Goal: Communication & Community: Ask a question

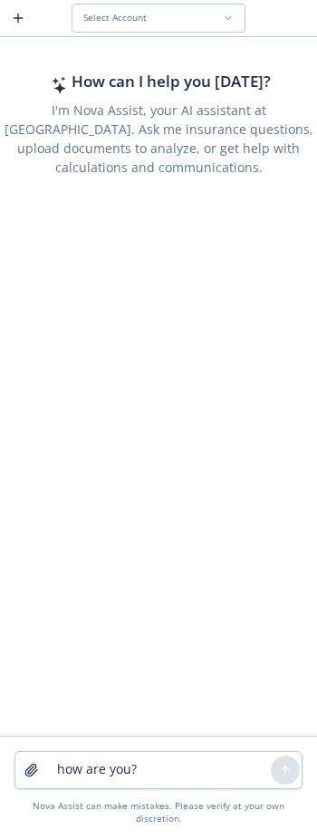
click at [143, 197] on div "How can I help you today? I'm Nova Assist, your AI assistant at Newfront. Ask m…" at bounding box center [158, 388] width 317 height 695
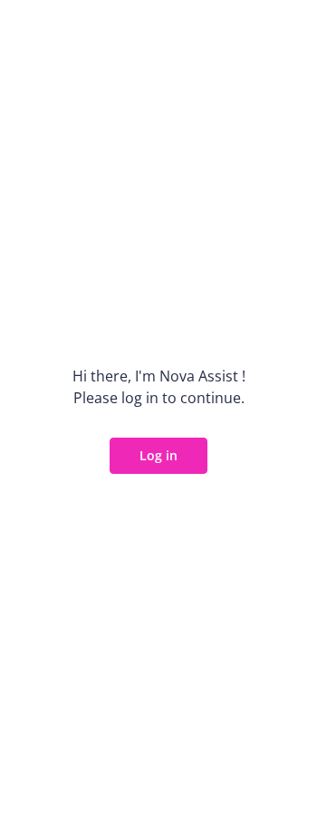
click at [134, 453] on button "Log in" at bounding box center [159, 456] width 98 height 36
click at [149, 459] on button "Log in" at bounding box center [159, 456] width 98 height 36
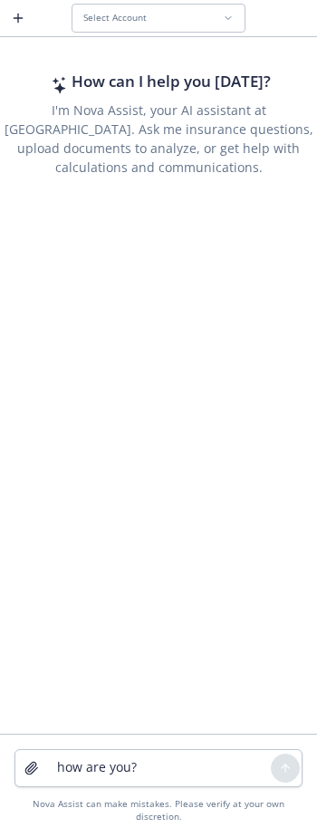
click at [147, 239] on div "How can I help you today? I'm Nova Assist, your AI assistant at Newfront. Ask m…" at bounding box center [158, 387] width 317 height 693
click at [210, 772] on textarea "how are you?" at bounding box center [158, 768] width 225 height 36
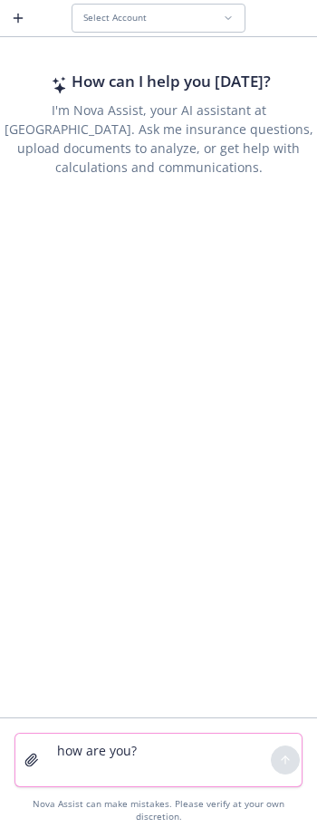
type textarea "how are you?"
click at [169, 9] on button "Select Account" at bounding box center [159, 18] width 174 height 29
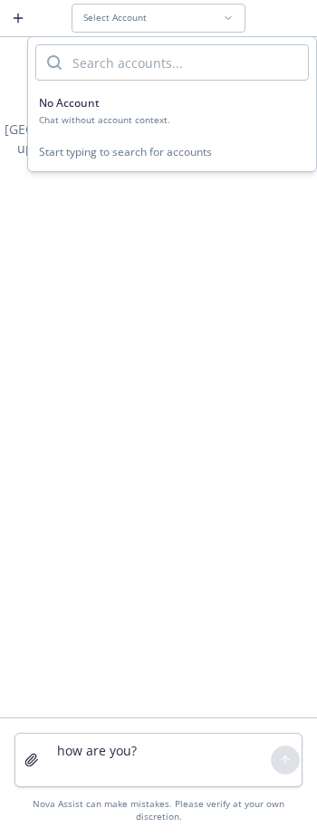
click at [116, 114] on div "Chat without account context." at bounding box center [172, 120] width 266 height 12
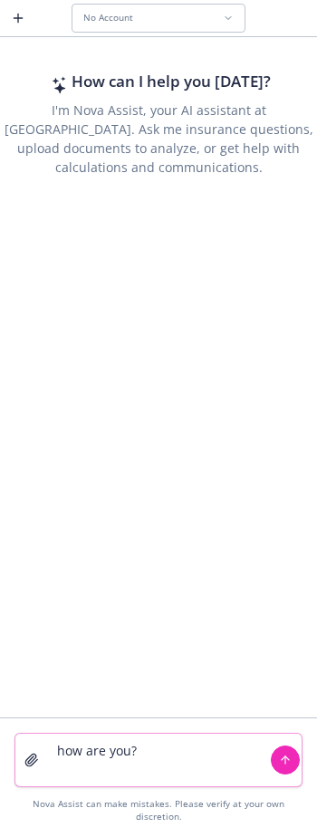
click at [282, 766] on icon "submit" at bounding box center [285, 760] width 13 height 13
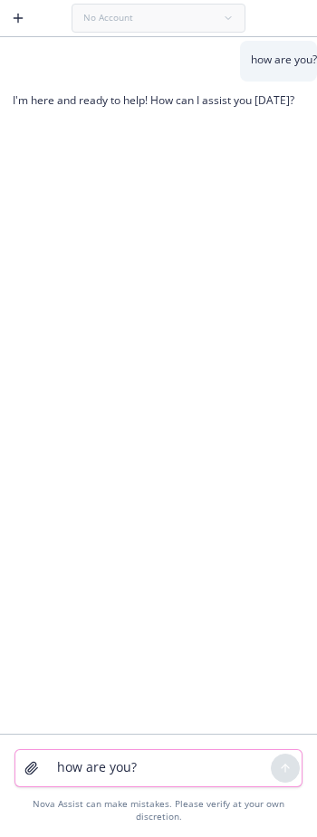
click at [238, 303] on div "how are you? I'm here and ready to help! How can I assist you [DATE]?" at bounding box center [158, 387] width 317 height 693
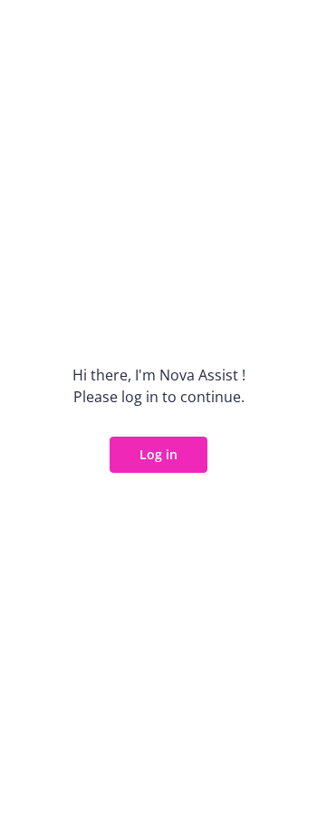
click at [168, 461] on button "Log in" at bounding box center [159, 455] width 98 height 36
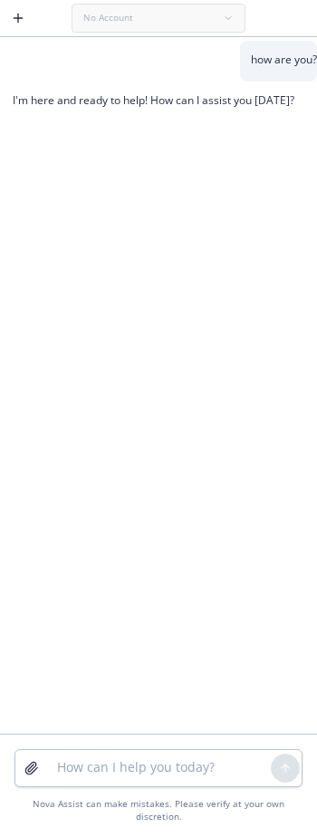
click at [140, 340] on div "how are you? I'm here and ready to help! How can I assist you [DATE]?" at bounding box center [158, 387] width 317 height 693
click at [255, 304] on div "how are you? I'm here and ready to help! How can I assist you [DATE]?" at bounding box center [158, 387] width 317 height 693
click at [70, 234] on div "how are you? I'm here and ready to help! How can I assist you [DATE]?" at bounding box center [158, 387] width 317 height 693
